Goal: Task Accomplishment & Management: Manage account settings

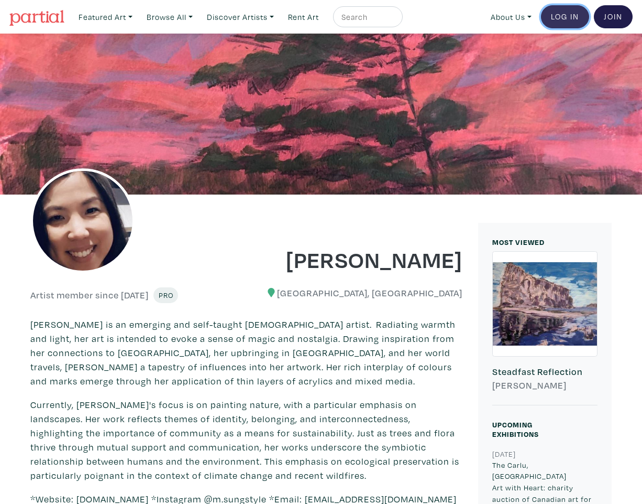
click at [551, 17] on link "Log In" at bounding box center [565, 16] width 48 height 23
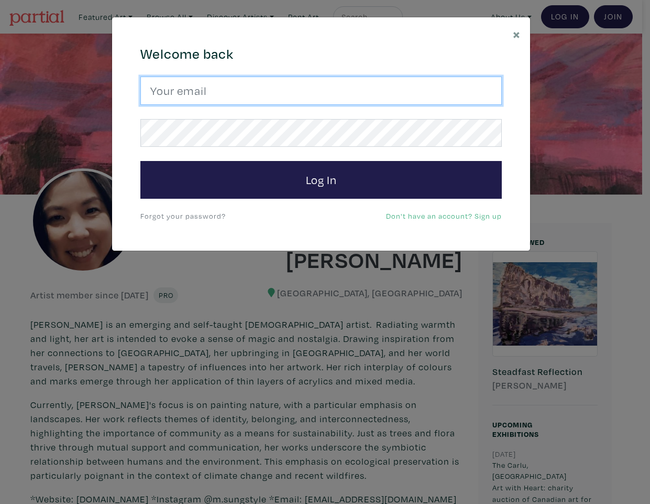
click at [236, 83] on input "email" at bounding box center [321, 90] width 362 height 28
type input "mangotango79@hotmail.com"
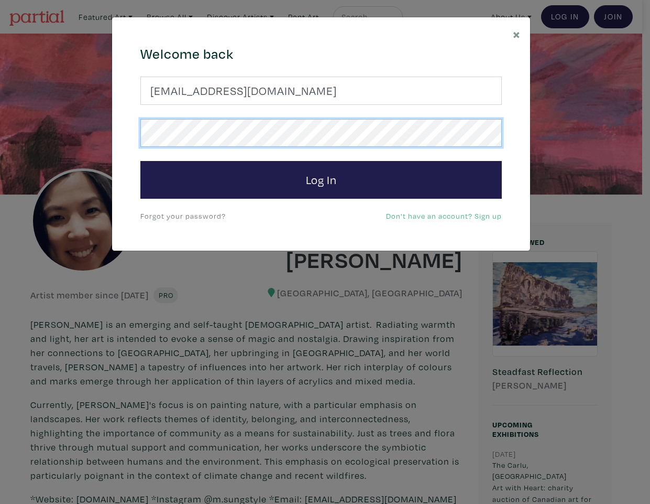
click at [140, 161] on button "Log In" at bounding box center [321, 180] width 362 height 38
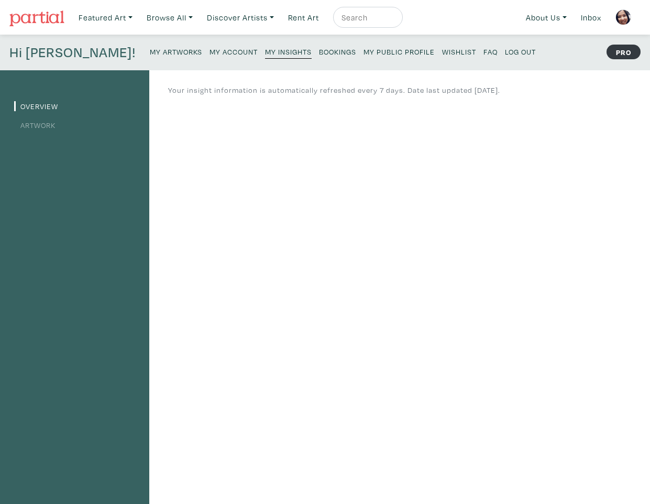
click at [364, 50] on small "My Public Profile" at bounding box center [399, 52] width 71 height 10
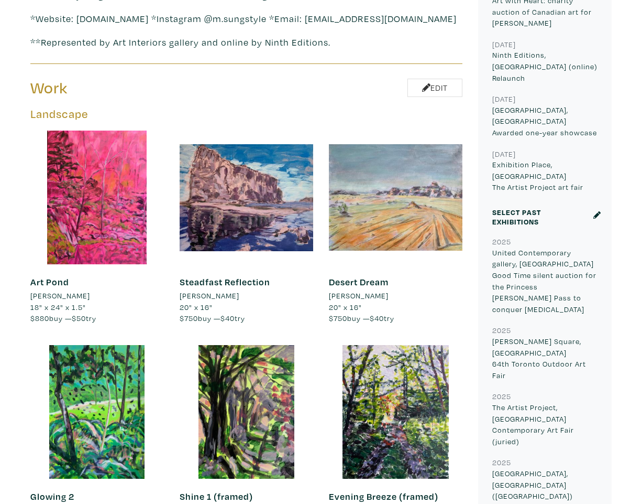
scroll to position [464, 0]
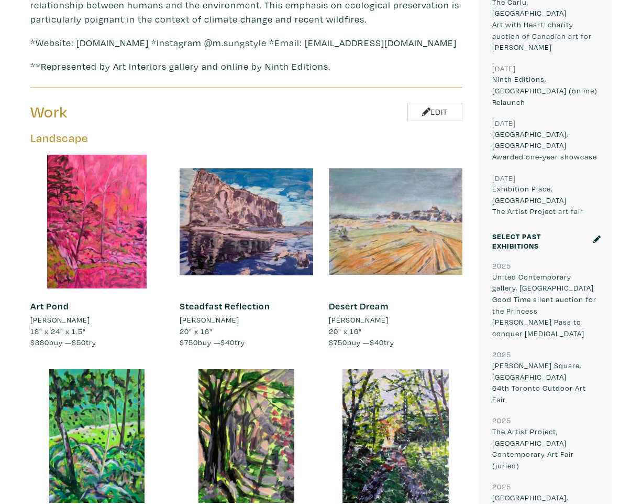
drag, startPoint x: 648, startPoint y: 17, endPoint x: 641, endPoint y: 60, distance: 43.4
click at [446, 106] on link "Edit" at bounding box center [435, 112] width 55 height 18
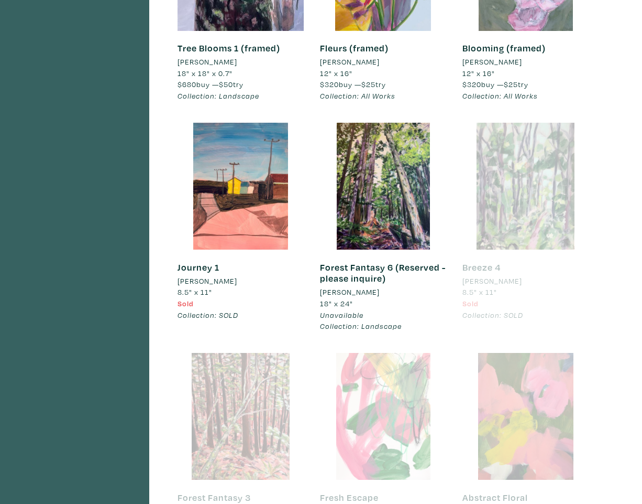
scroll to position [1128, 0]
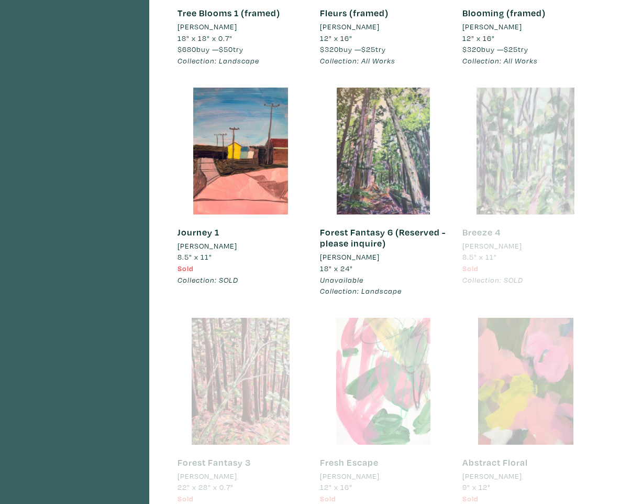
click at [410, 165] on div at bounding box center [383, 151] width 127 height 127
click at [363, 192] on div at bounding box center [383, 151] width 127 height 127
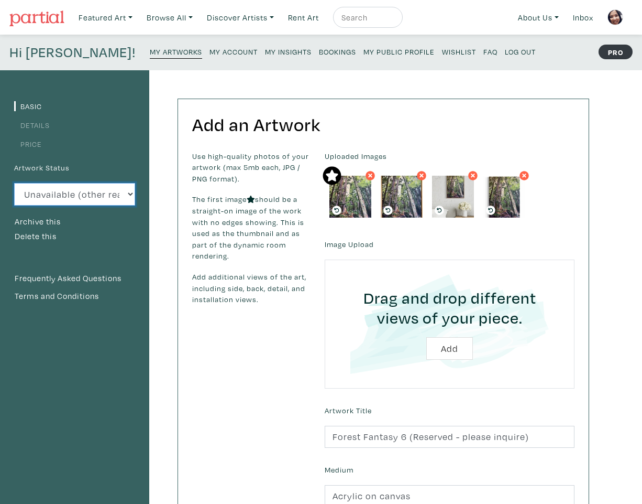
click at [130, 197] on select "Available Sold Rented Unavailable (other reason)" at bounding box center [74, 194] width 121 height 23
click at [50, 223] on button "Archive this" at bounding box center [37, 222] width 47 height 14
click at [364, 48] on small "My Public Profile" at bounding box center [399, 52] width 71 height 10
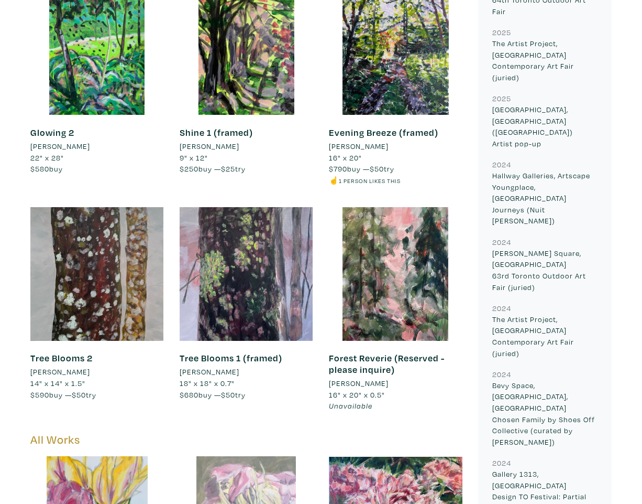
scroll to position [857, 0]
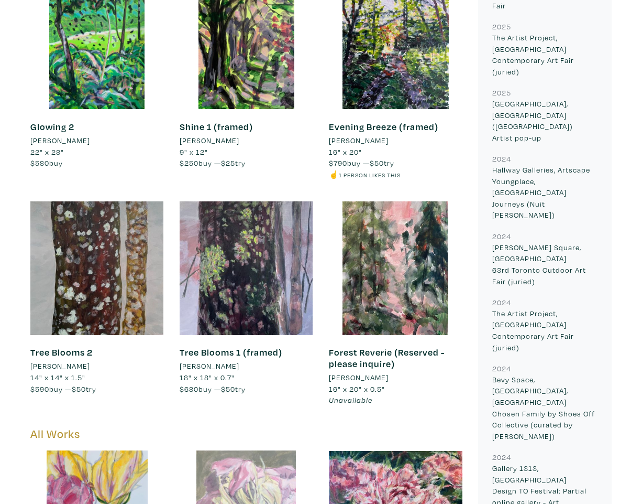
drag, startPoint x: 647, startPoint y: 20, endPoint x: 647, endPoint y: 100, distance: 79.6
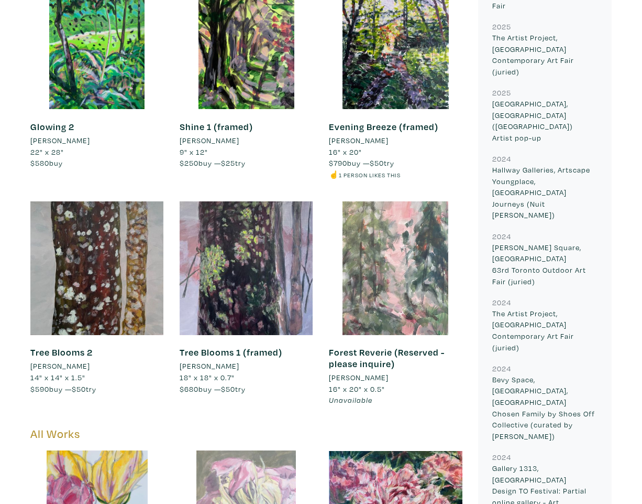
click at [386, 225] on div at bounding box center [396, 268] width 134 height 134
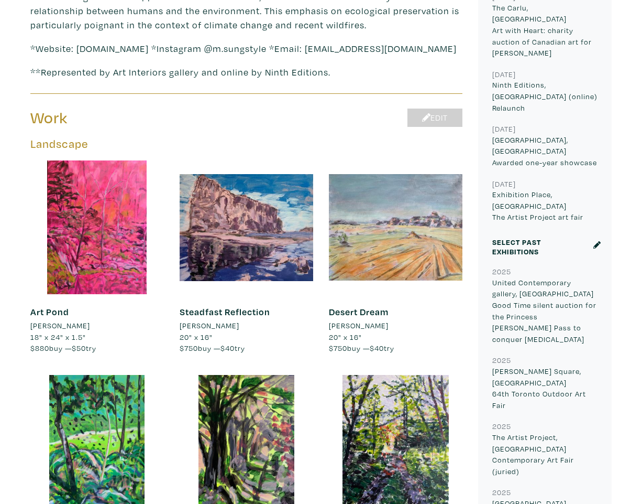
scroll to position [454, 0]
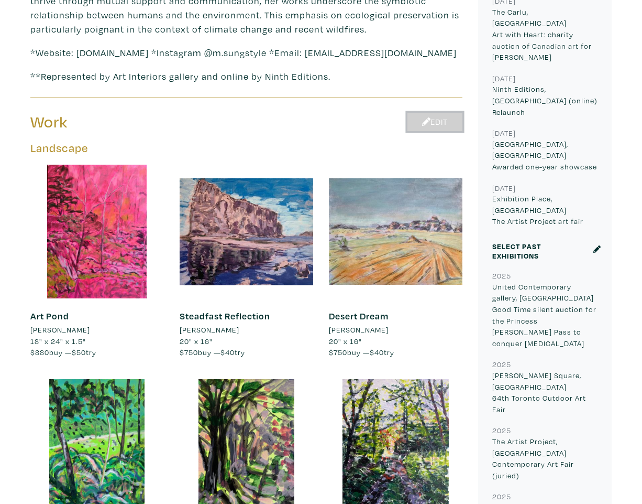
click at [439, 113] on link "Edit" at bounding box center [435, 122] width 55 height 18
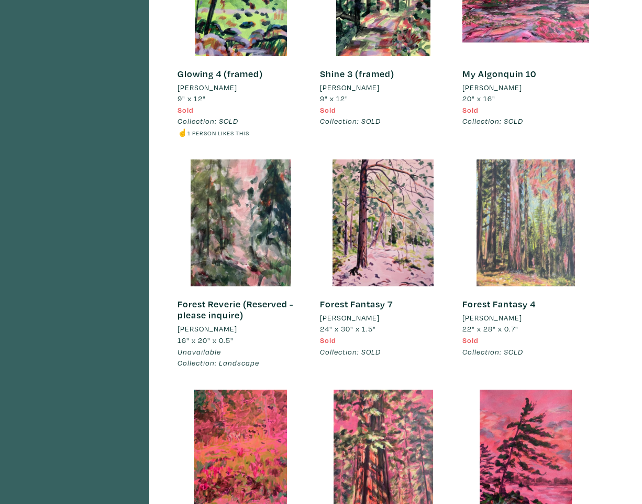
scroll to position [2201, 0]
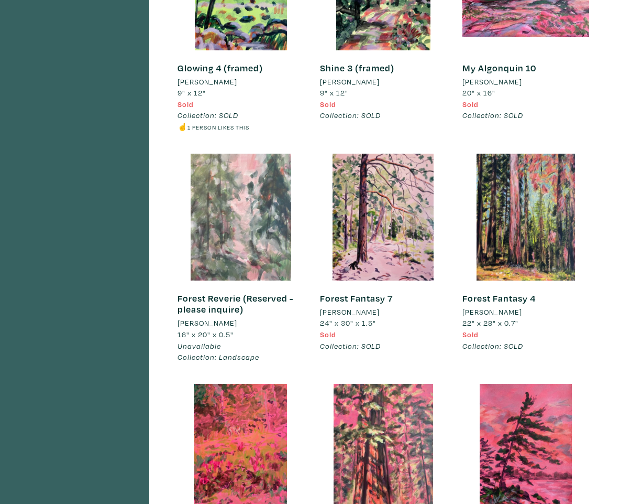
click at [262, 249] on div at bounding box center [241, 217] width 127 height 127
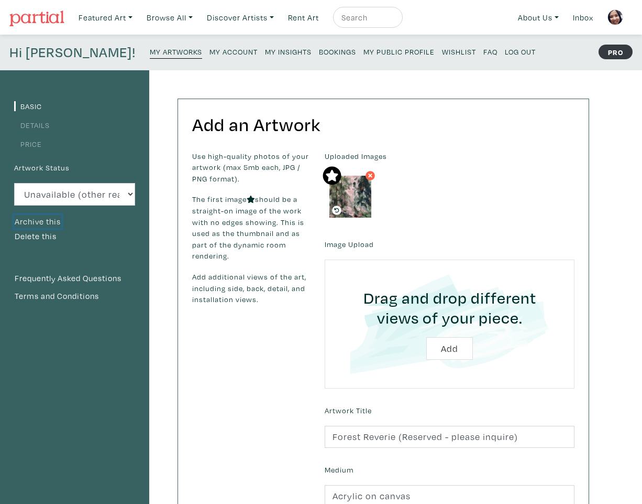
click at [50, 221] on button "Archive this" at bounding box center [37, 222] width 47 height 14
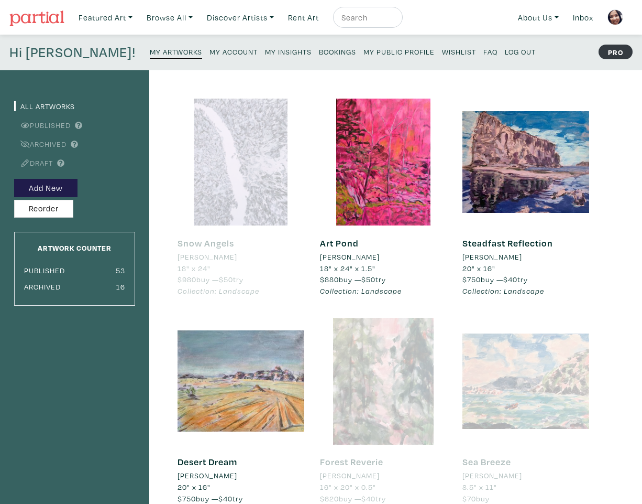
click at [376, 54] on small "My Public Profile" at bounding box center [399, 52] width 71 height 10
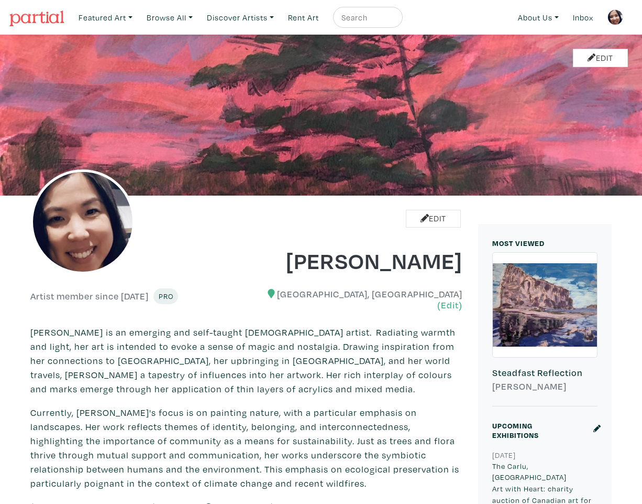
drag, startPoint x: 647, startPoint y: 11, endPoint x: 626, endPoint y: -12, distance: 30.8
